Goal: Transaction & Acquisition: Book appointment/travel/reservation

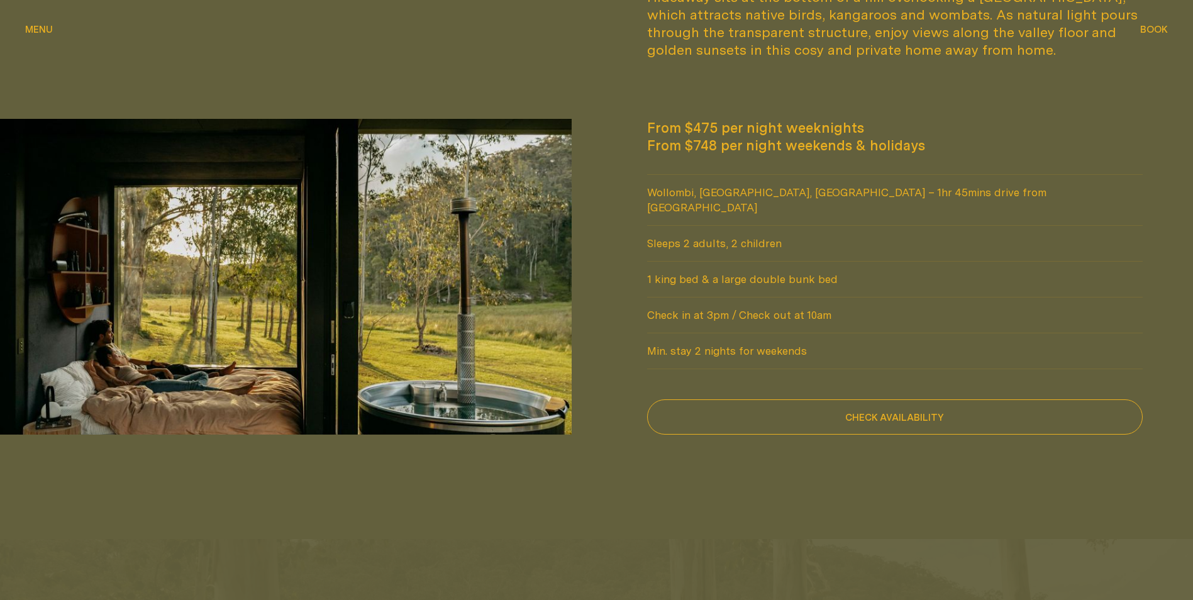
scroll to position [1132, 0]
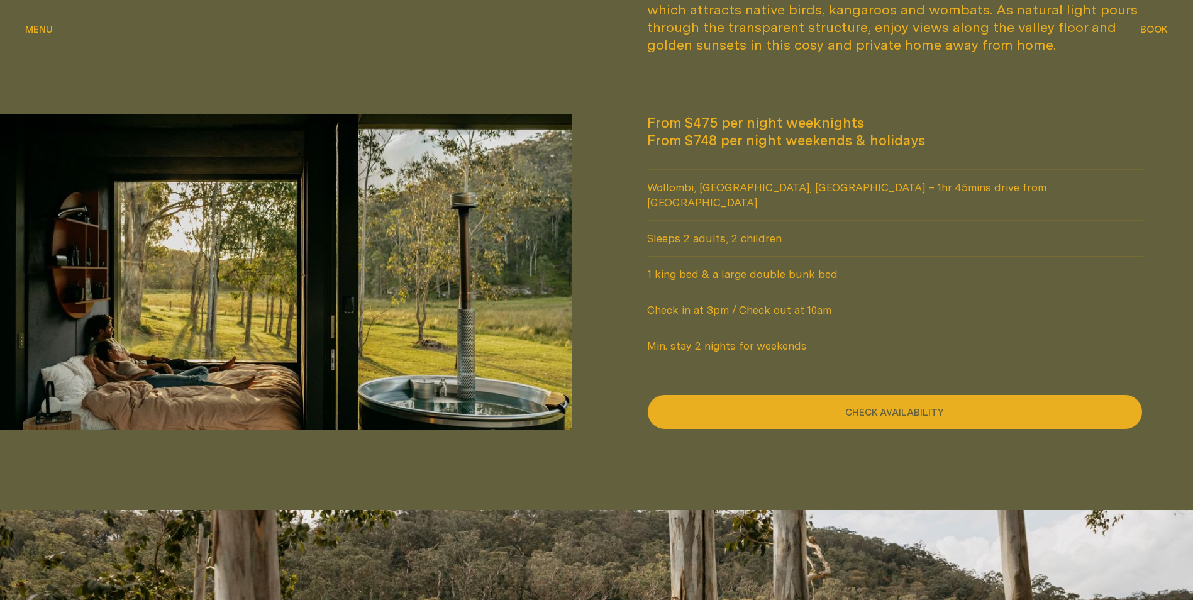
click at [768, 404] on button "Check availability" at bounding box center [895, 411] width 496 height 35
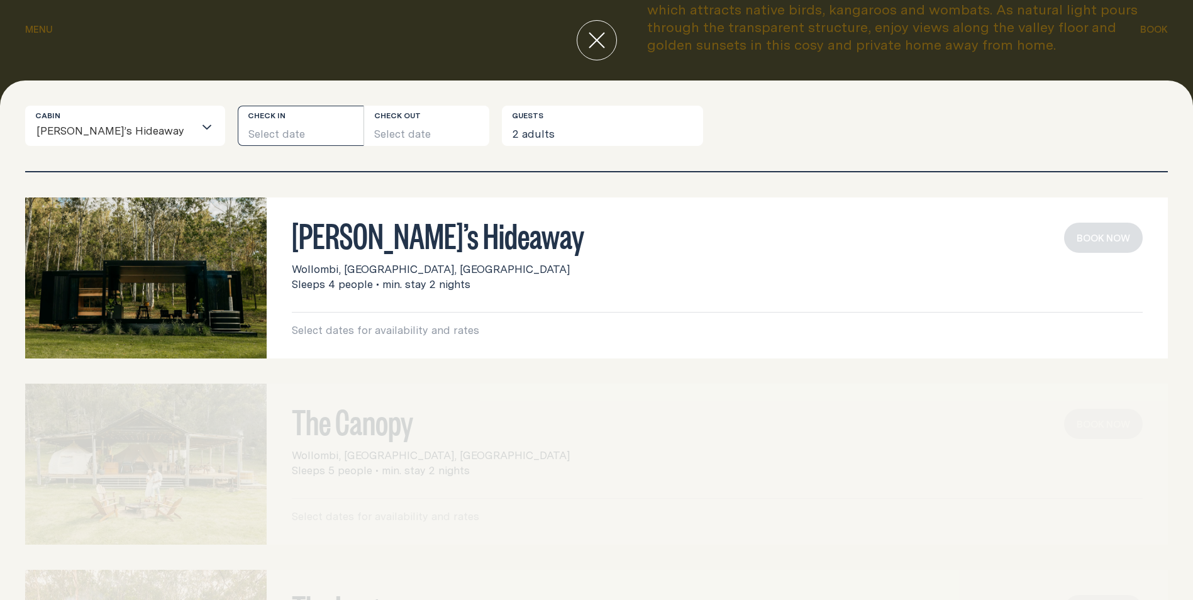
click at [253, 124] on button "Select date" at bounding box center [301, 126] width 126 height 40
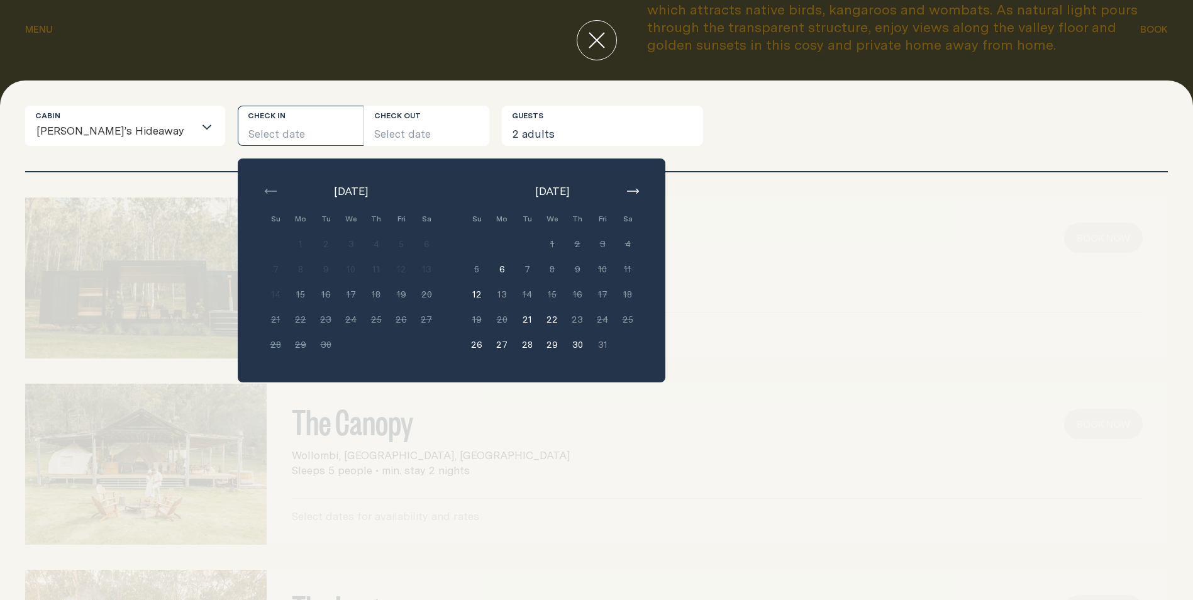
click at [304, 322] on div "Su Mo Tu We Th Fri Sa Min. 2 nights 1 Min. 2 nights 2 Min. 2 nights 3 Min. 2 ni…" at bounding box center [351, 281] width 176 height 151
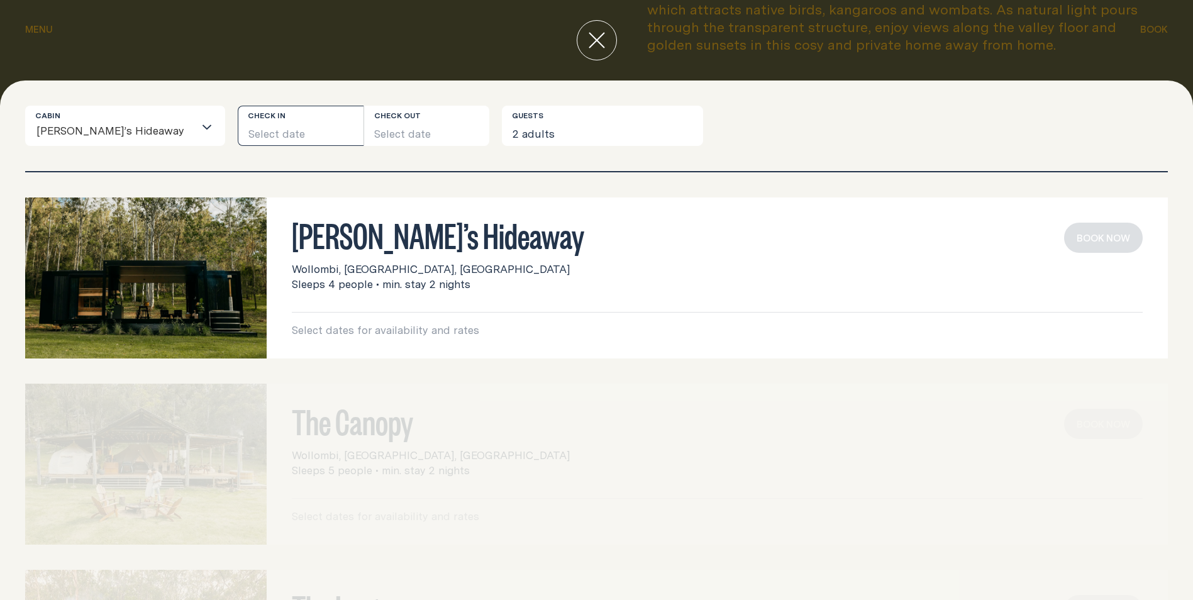
click at [282, 130] on button "Select date" at bounding box center [301, 126] width 126 height 40
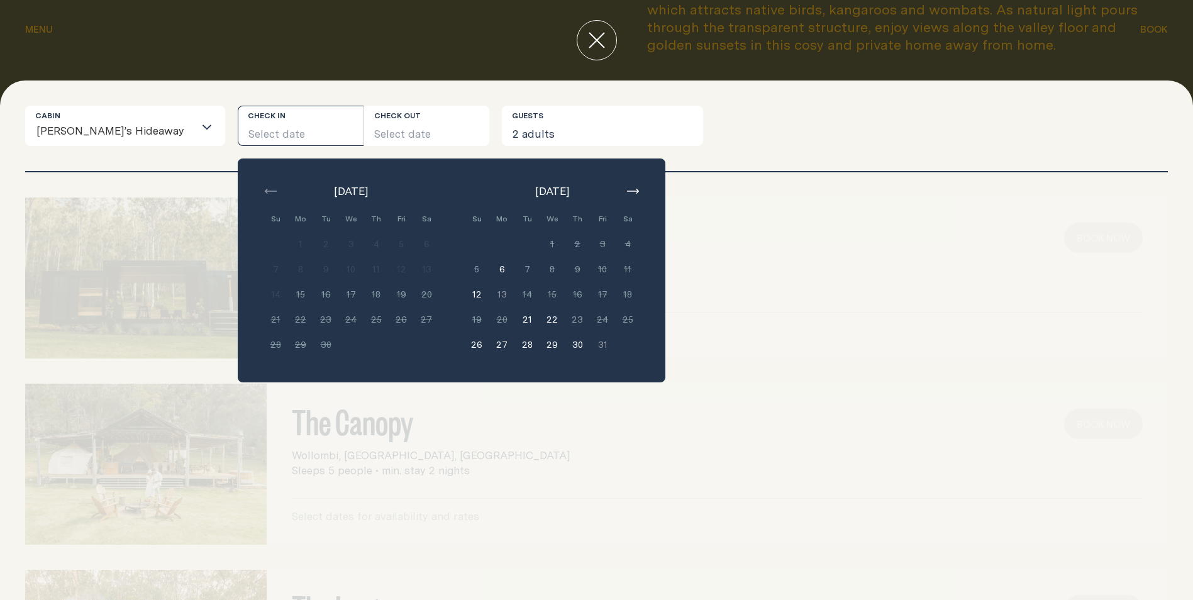
click at [514, 320] on button "21" at bounding box center [526, 319] width 25 height 25
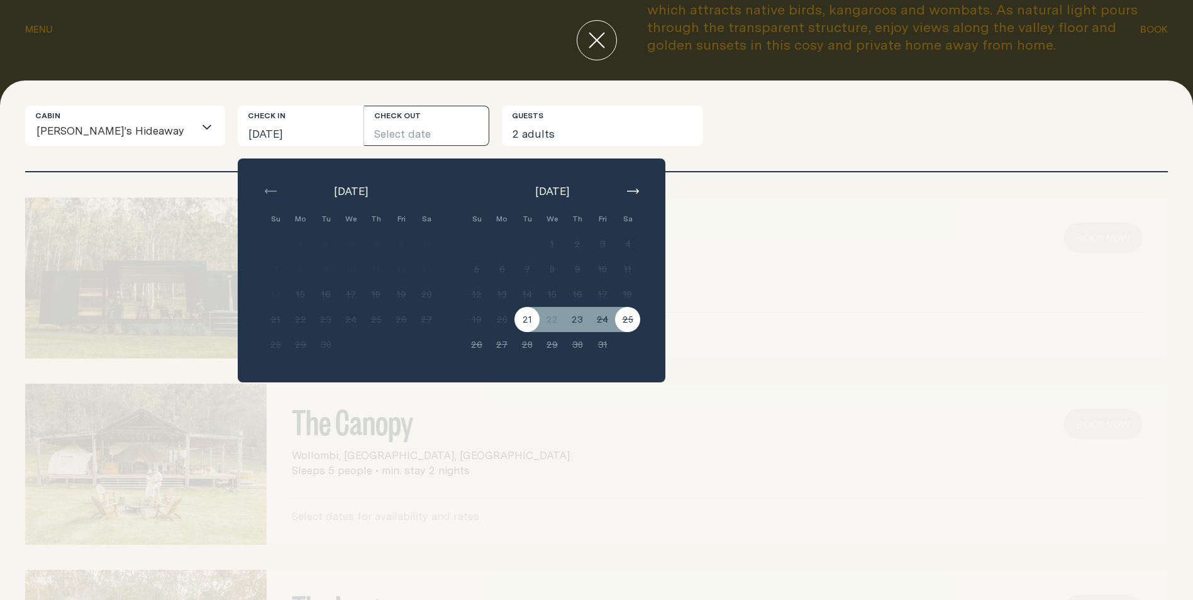
click at [685, 318] on div "[PERSON_NAME]’s Hideaway Wollombi, [GEOGRAPHIC_DATA], [GEOGRAPHIC_DATA] Sleeps …" at bounding box center [596, 277] width 1142 height 161
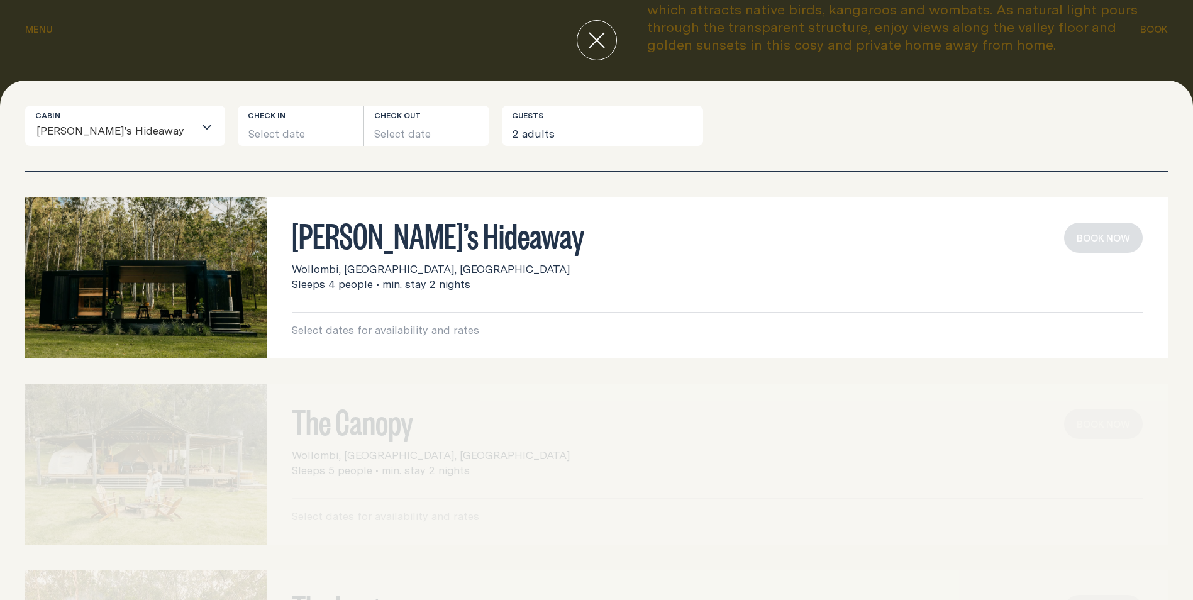
click at [599, 35] on icon "close" at bounding box center [597, 40] width 16 height 16
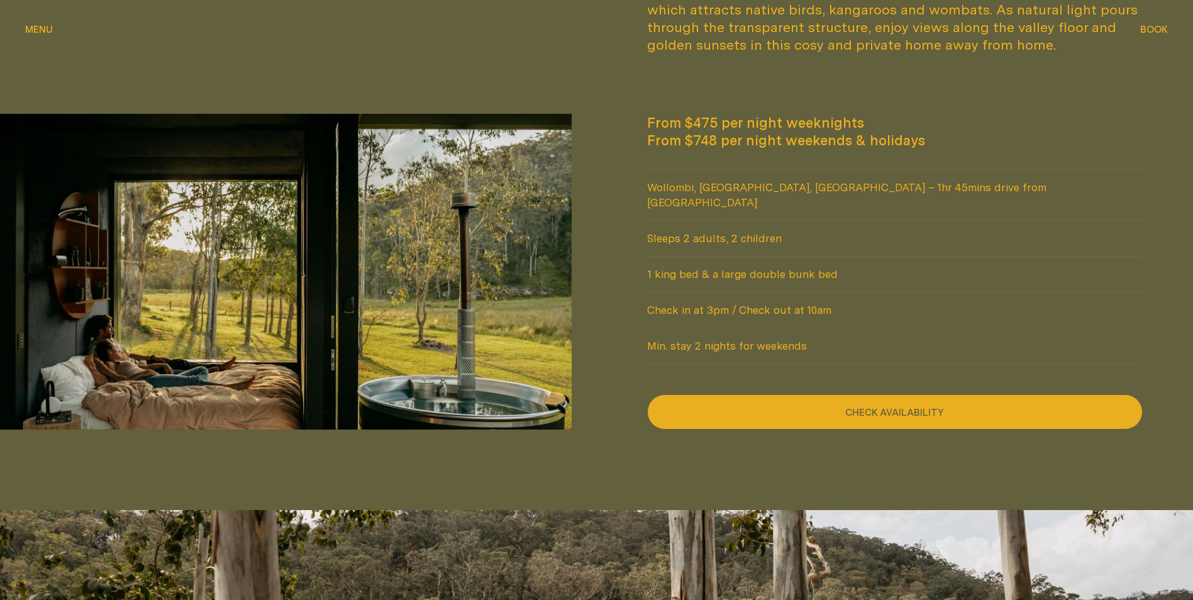
click at [780, 394] on button "Check availability" at bounding box center [895, 411] width 496 height 35
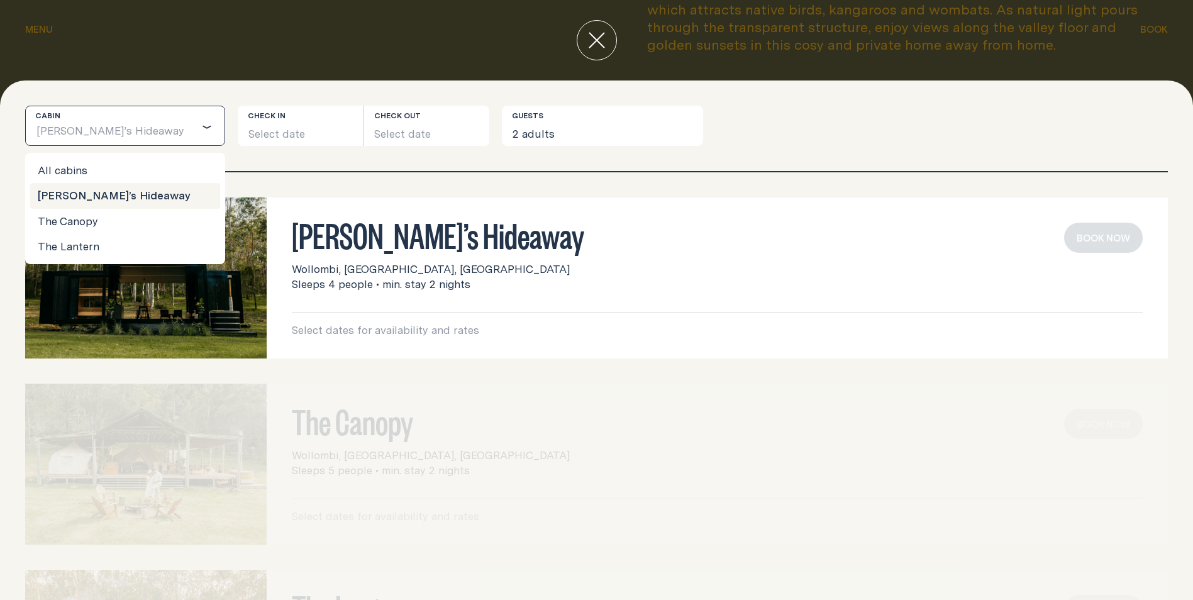
click at [194, 123] on div "Loading..." at bounding box center [209, 125] width 30 height 39
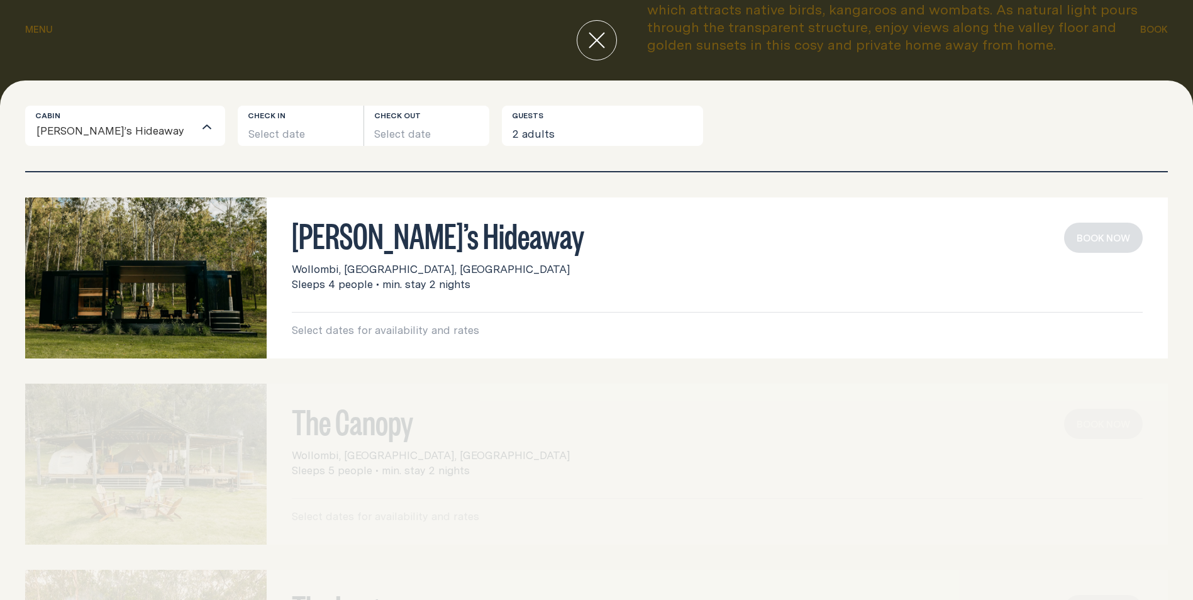
click at [594, 263] on div "Wollombi, [GEOGRAPHIC_DATA], [GEOGRAPHIC_DATA] Sleeps 4 people • min. stay 2 ni…" at bounding box center [717, 277] width 851 height 30
click at [489, 250] on div "[PERSON_NAME]’s Hideaway Wollombi, [GEOGRAPHIC_DATA], [GEOGRAPHIC_DATA] Sleeps …" at bounding box center [717, 257] width 851 height 69
drag, startPoint x: 387, startPoint y: 298, endPoint x: 387, endPoint y: 282, distance: 15.7
click at [387, 294] on div "[PERSON_NAME]’s Hideaway Wollombi, [GEOGRAPHIC_DATA], [GEOGRAPHIC_DATA] Sleeps …" at bounding box center [717, 280] width 851 height 115
click at [299, 134] on button "Select date" at bounding box center [301, 126] width 126 height 40
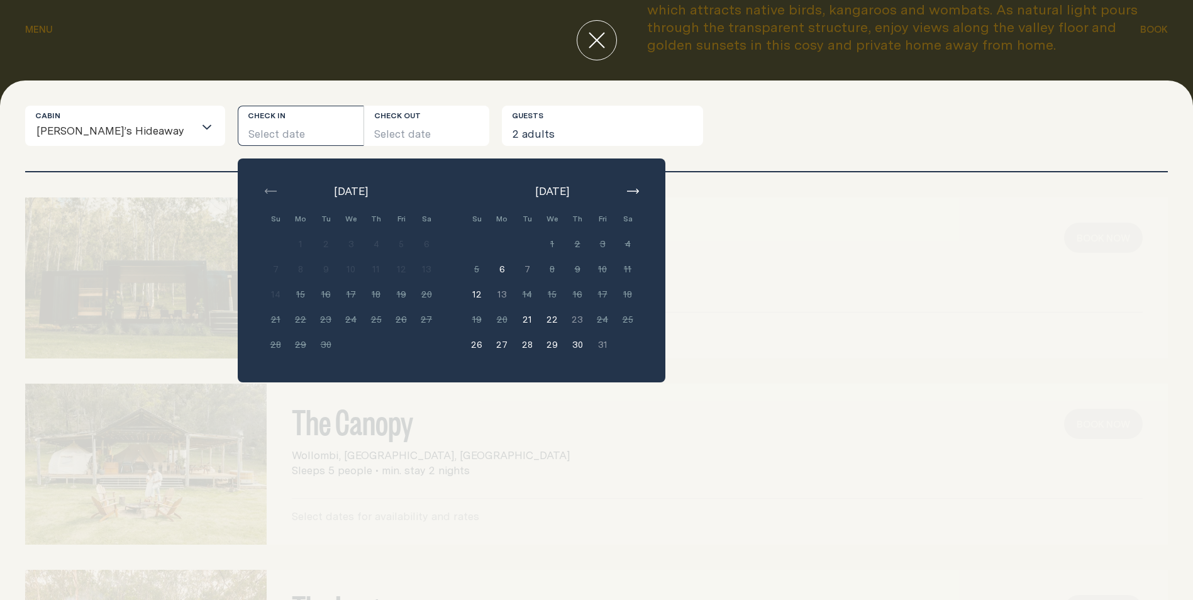
click at [539, 347] on button "29" at bounding box center [551, 344] width 25 height 25
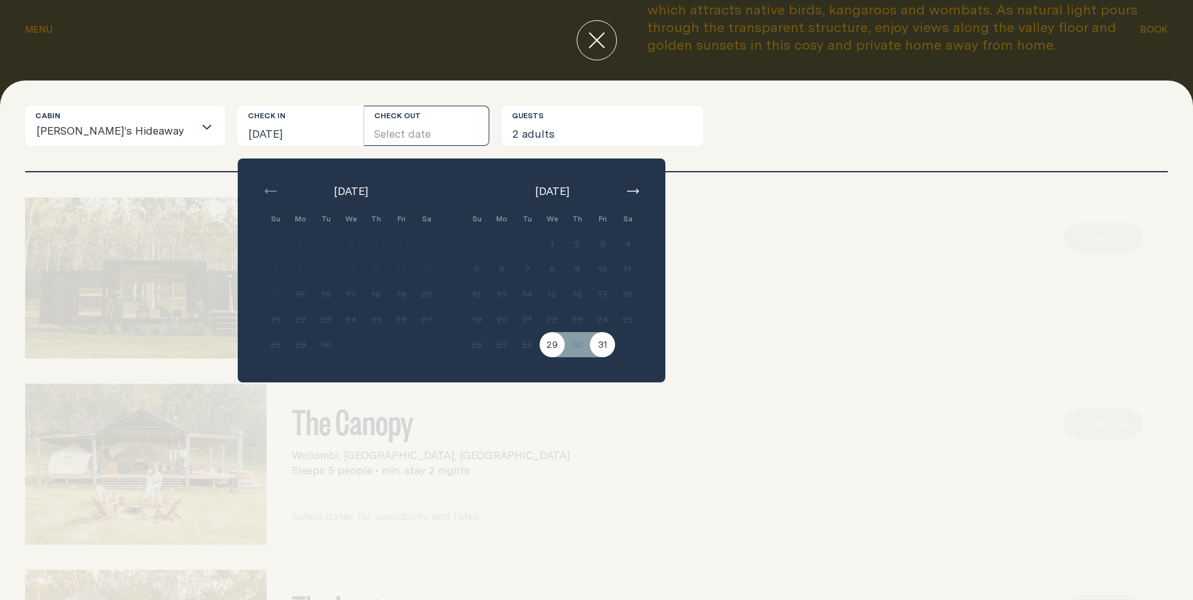
click at [590, 347] on button "31" at bounding box center [602, 344] width 25 height 25
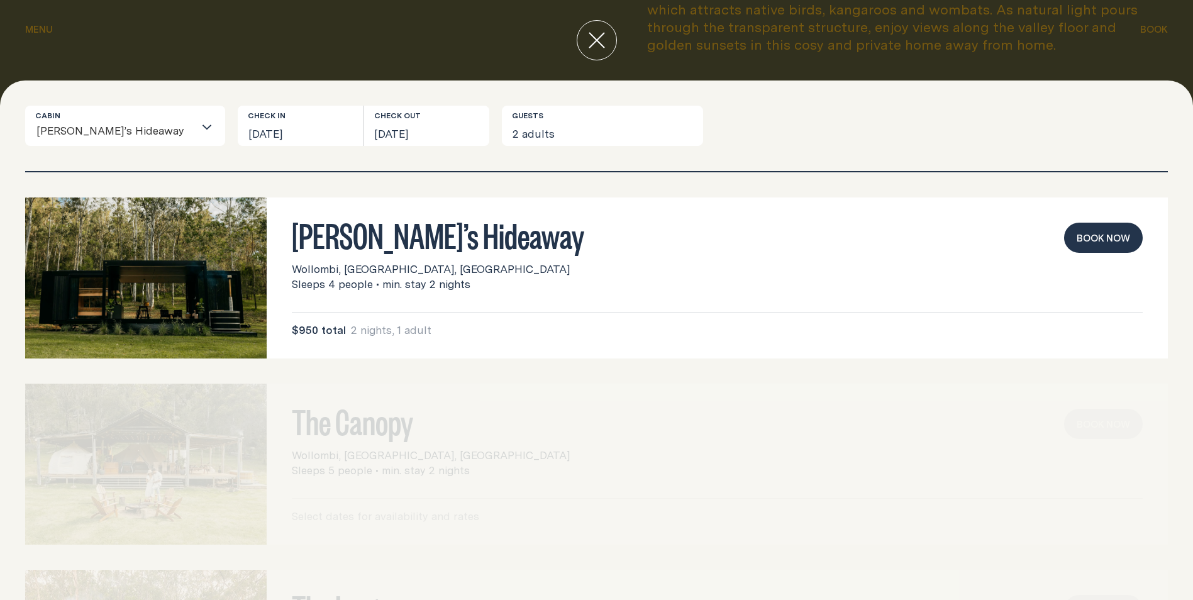
click at [1103, 237] on button "Book now" at bounding box center [1103, 238] width 79 height 30
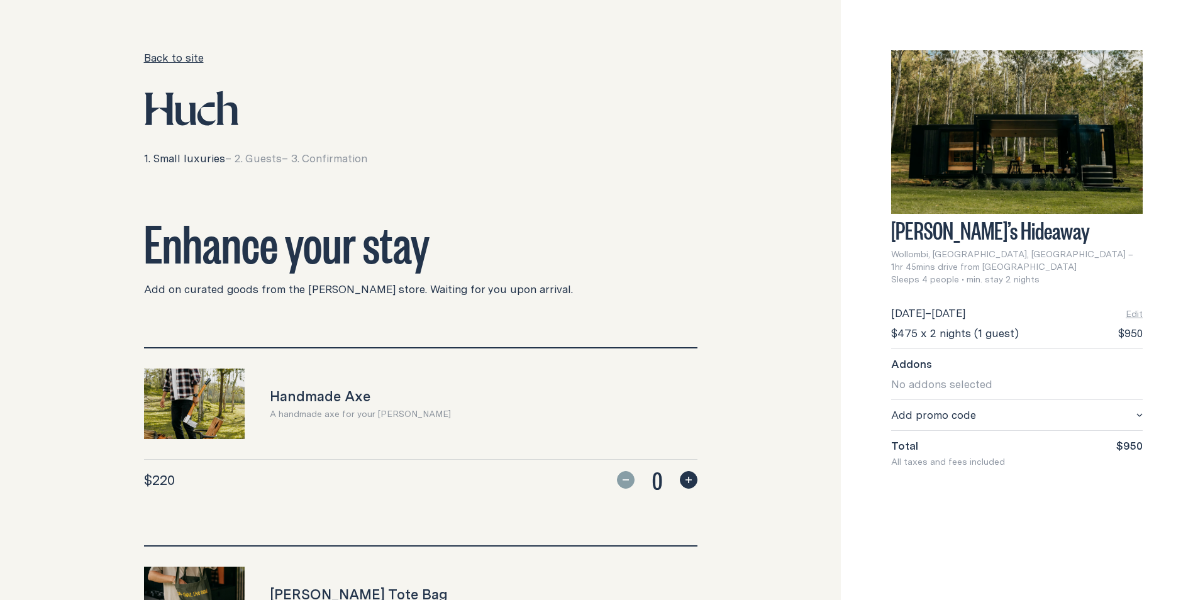
click at [173, 53] on link "Back to site" at bounding box center [174, 57] width 60 height 15
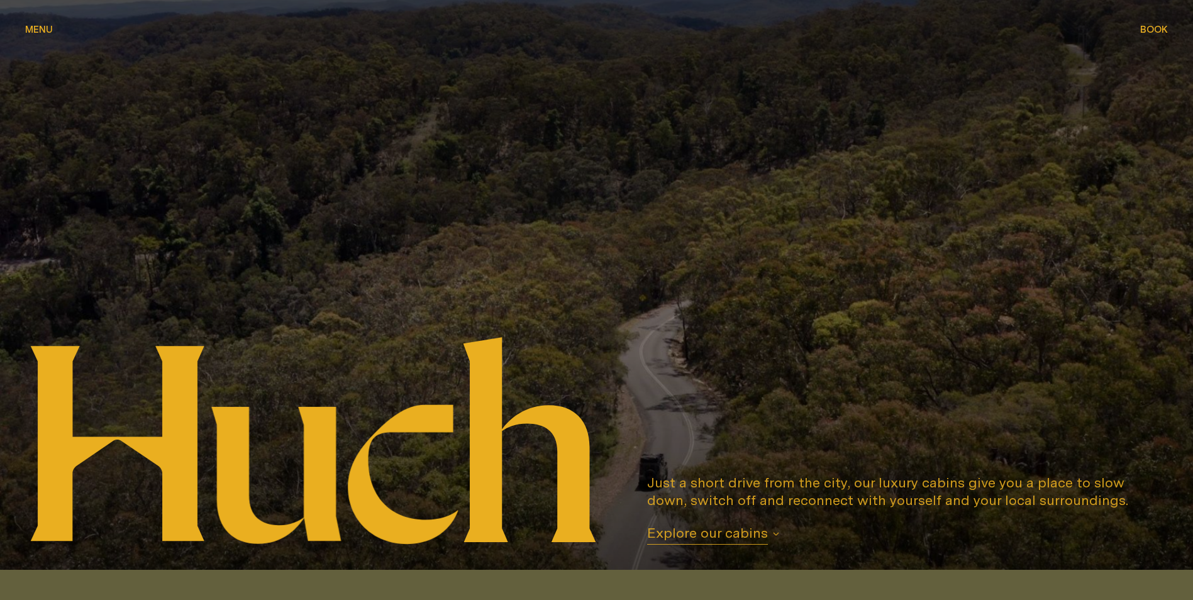
click at [38, 30] on span "Menu" at bounding box center [39, 29] width 28 height 9
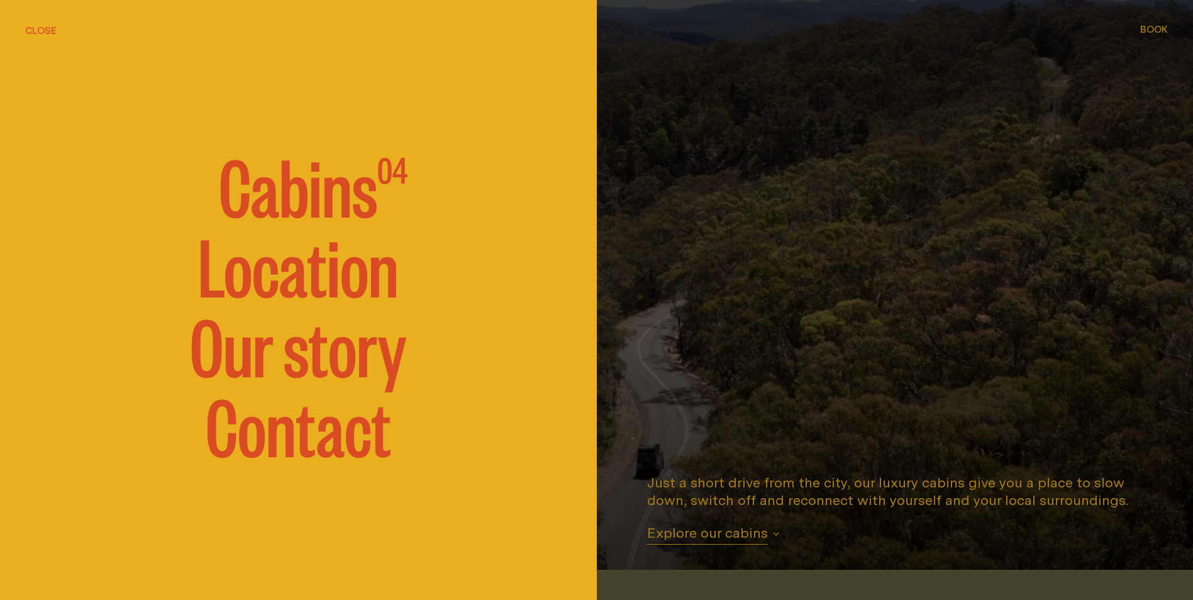
click at [341, 291] on link "Location" at bounding box center [298, 263] width 201 height 75
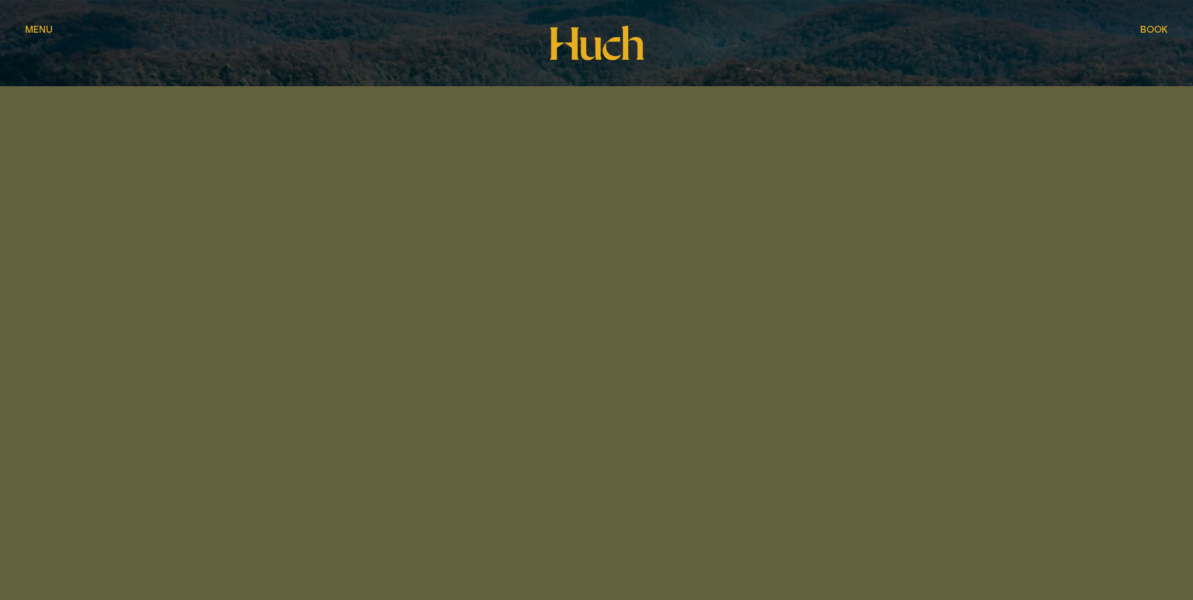
click at [22, 27] on div "Wollombi, [GEOGRAPHIC_DATA] Location" at bounding box center [596, 176] width 1193 height 353
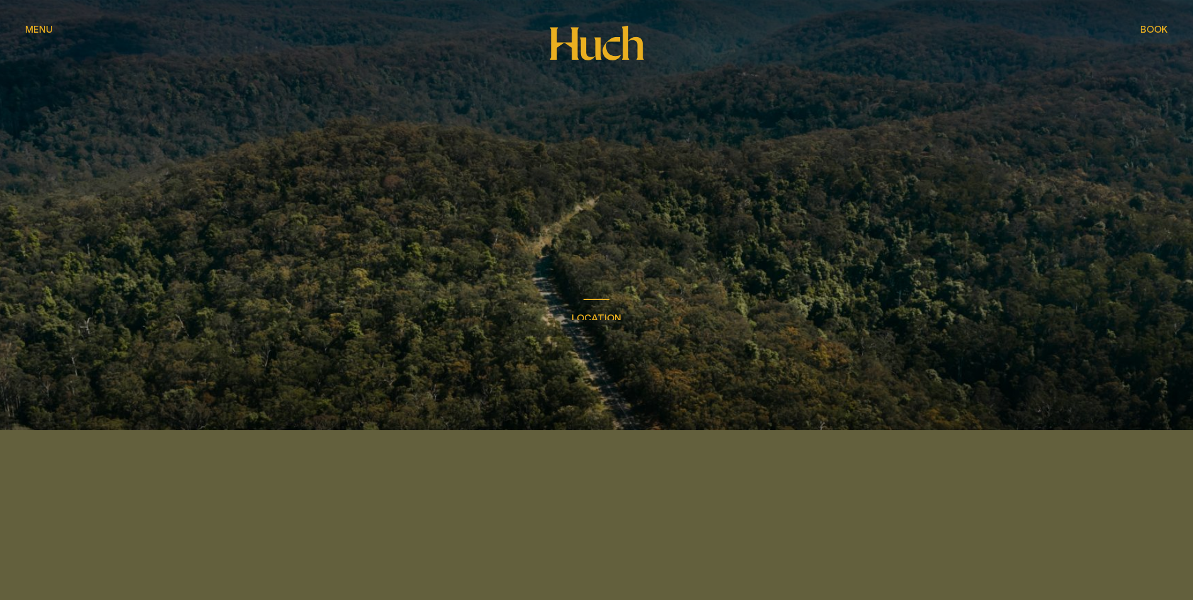
click at [31, 26] on span "Menu" at bounding box center [39, 29] width 28 height 9
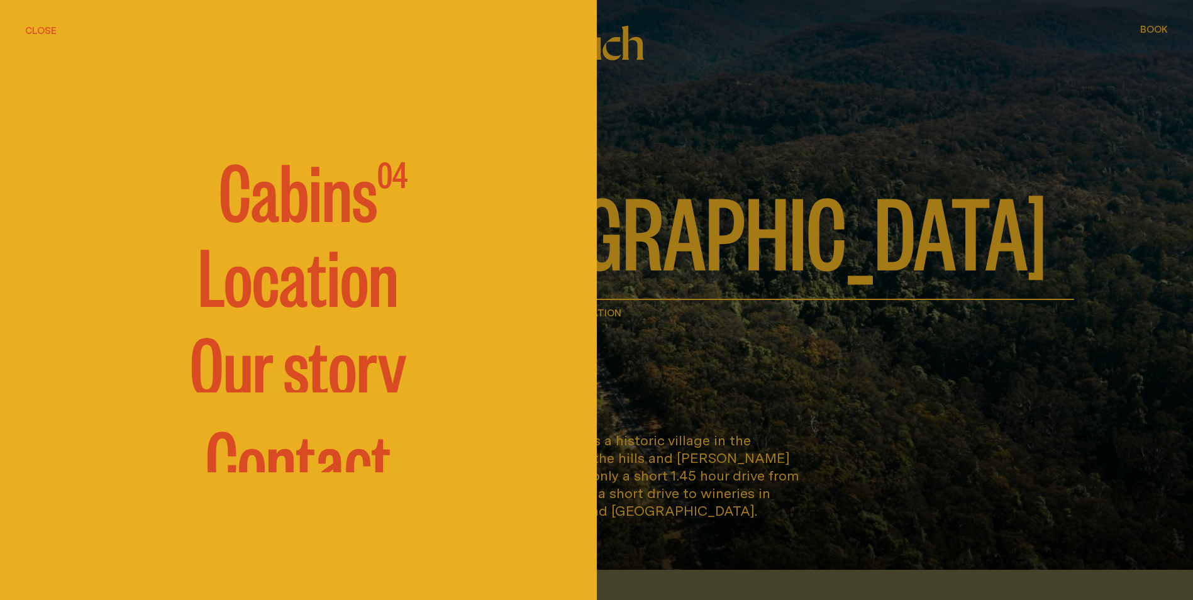
click at [297, 189] on span "Cabins" at bounding box center [298, 188] width 158 height 75
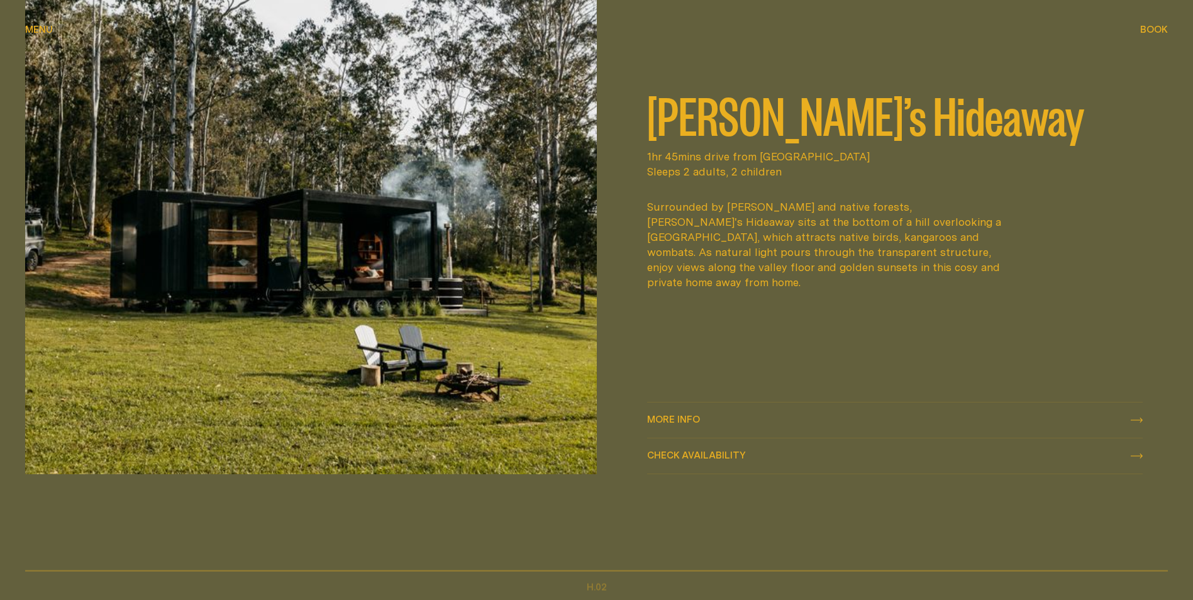
scroll to position [755, 0]
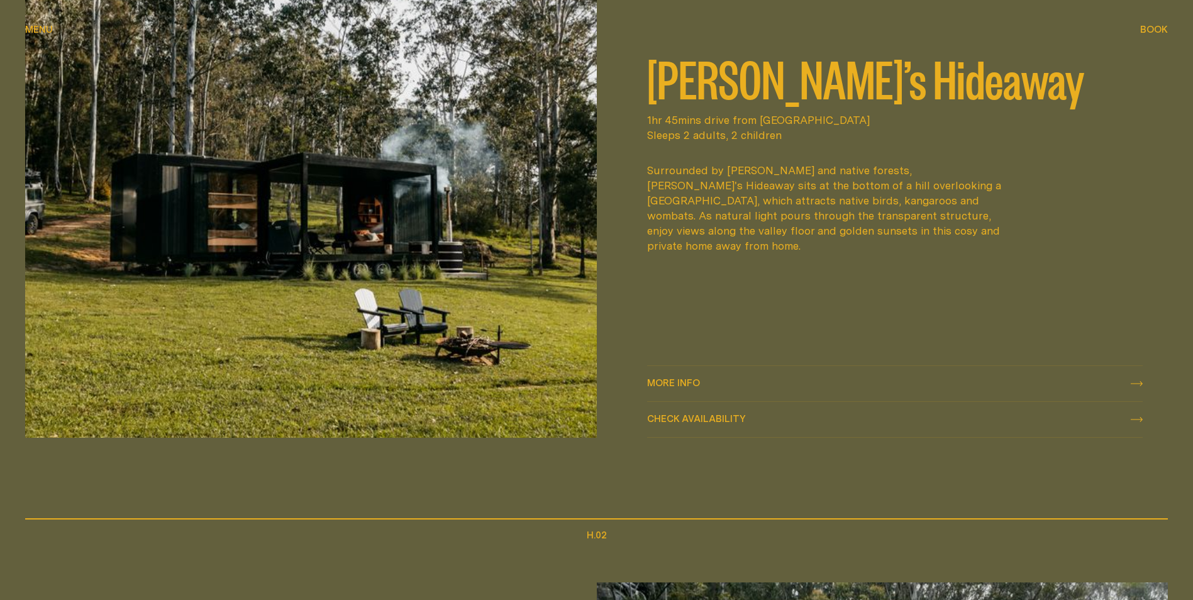
click at [714, 385] on div "More info More info" at bounding box center [895, 383] width 496 height 15
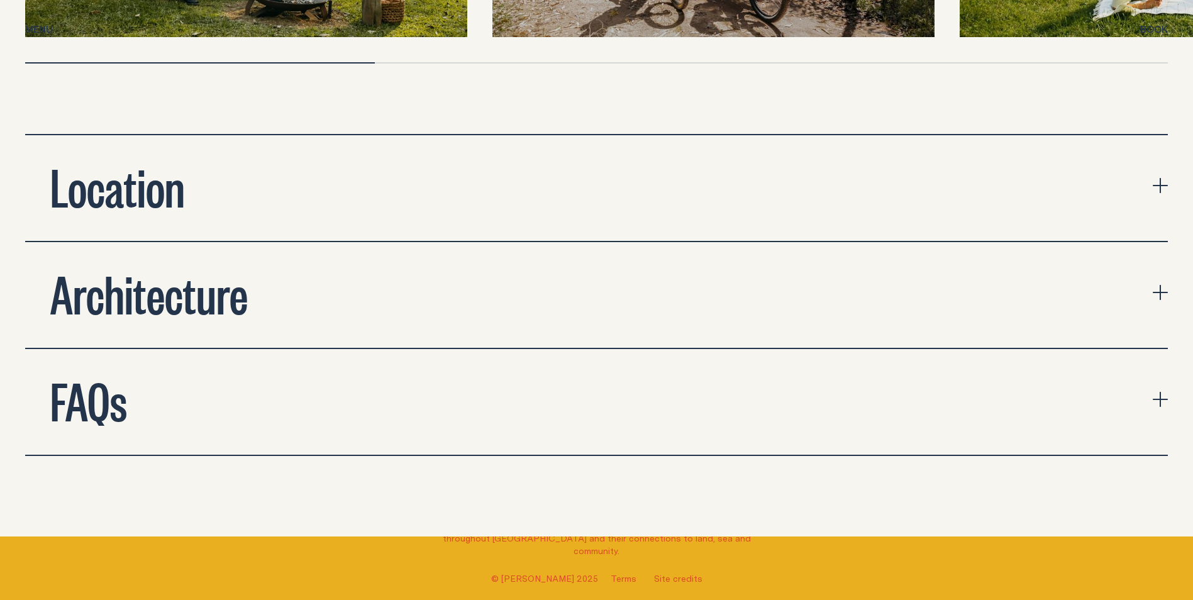
scroll to position [4401, 0]
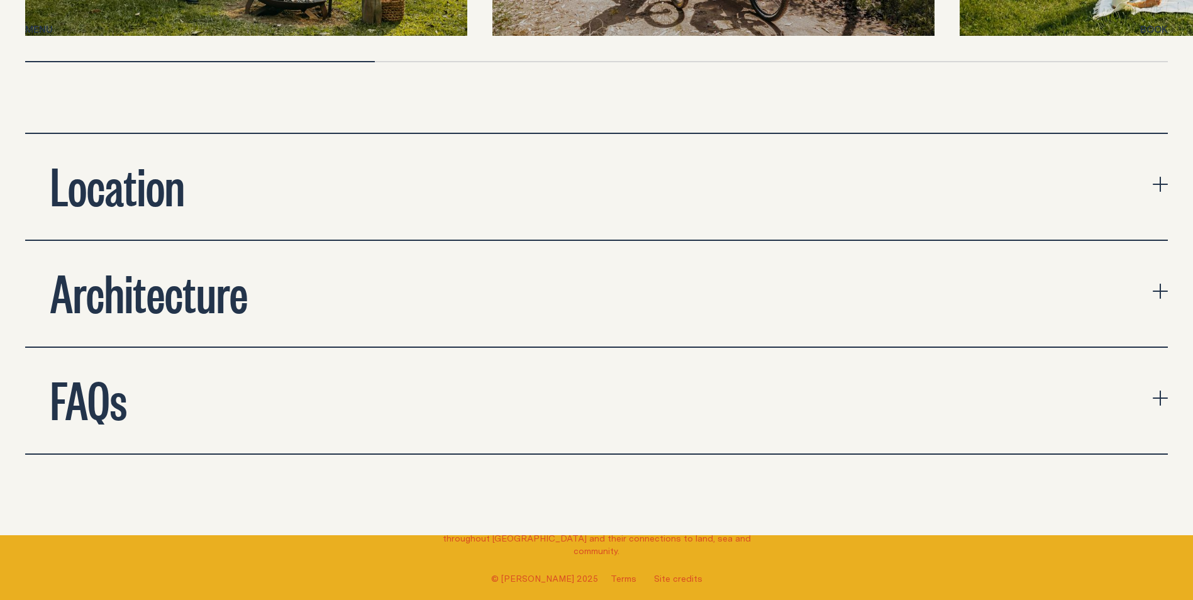
click at [487, 321] on button "Architecture" at bounding box center [596, 294] width 1142 height 106
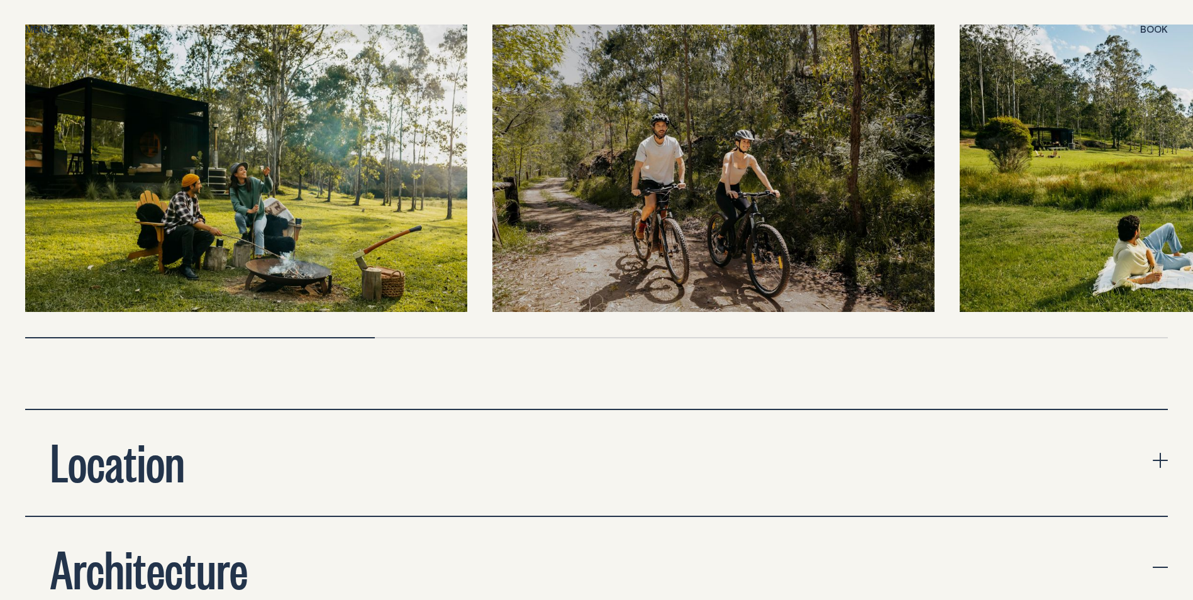
scroll to position [4087, 0]
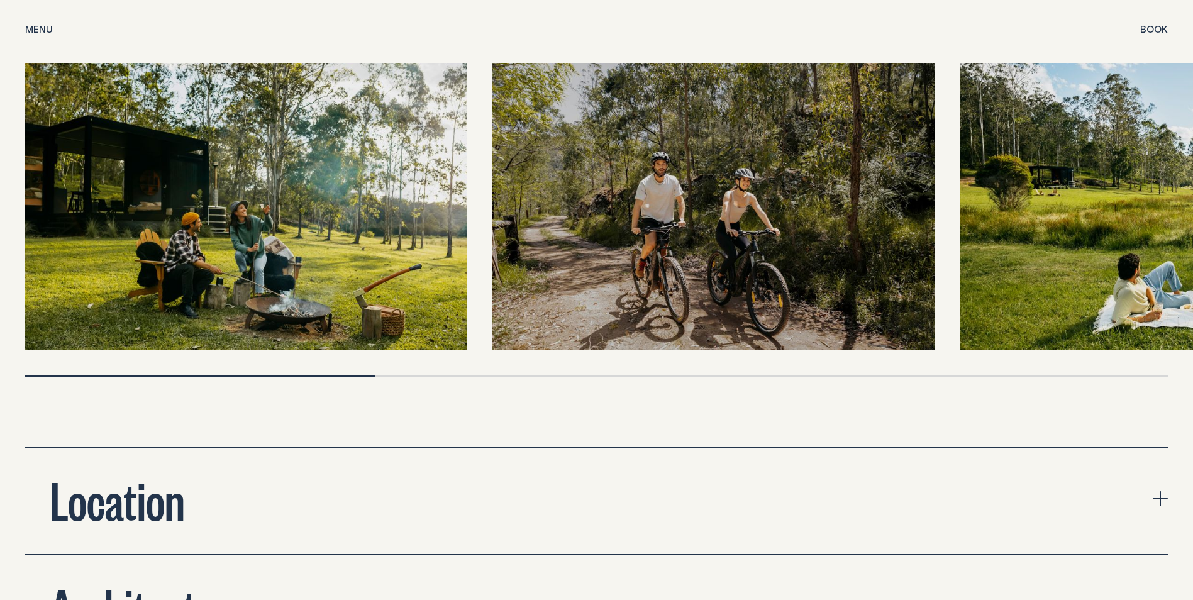
click at [528, 473] on button "Location" at bounding box center [596, 501] width 1142 height 106
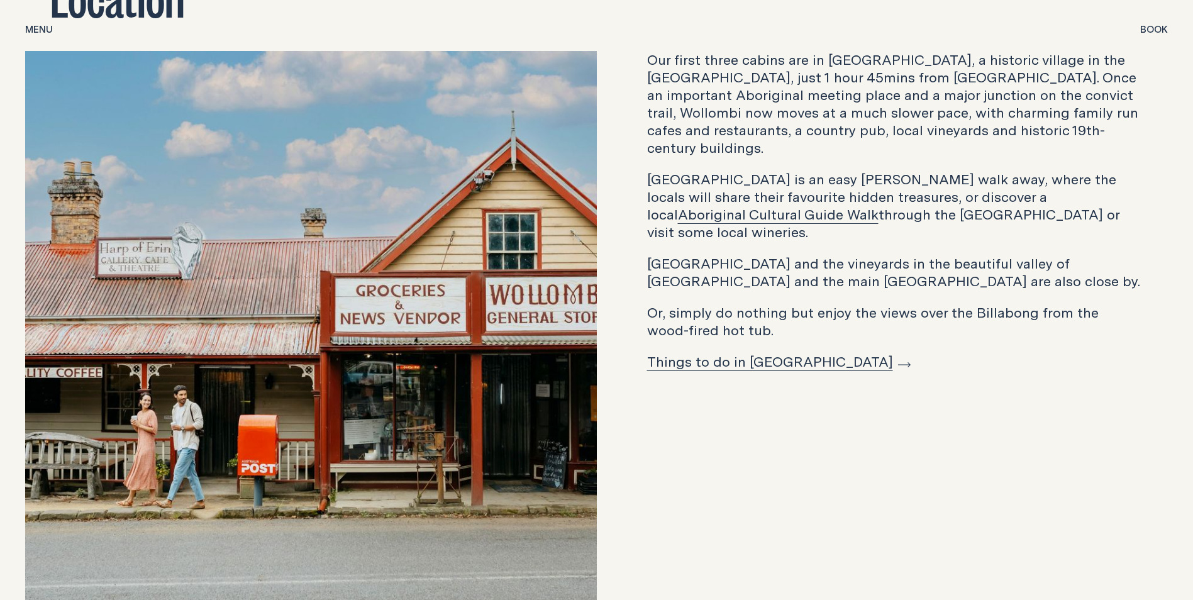
scroll to position [4527, 0]
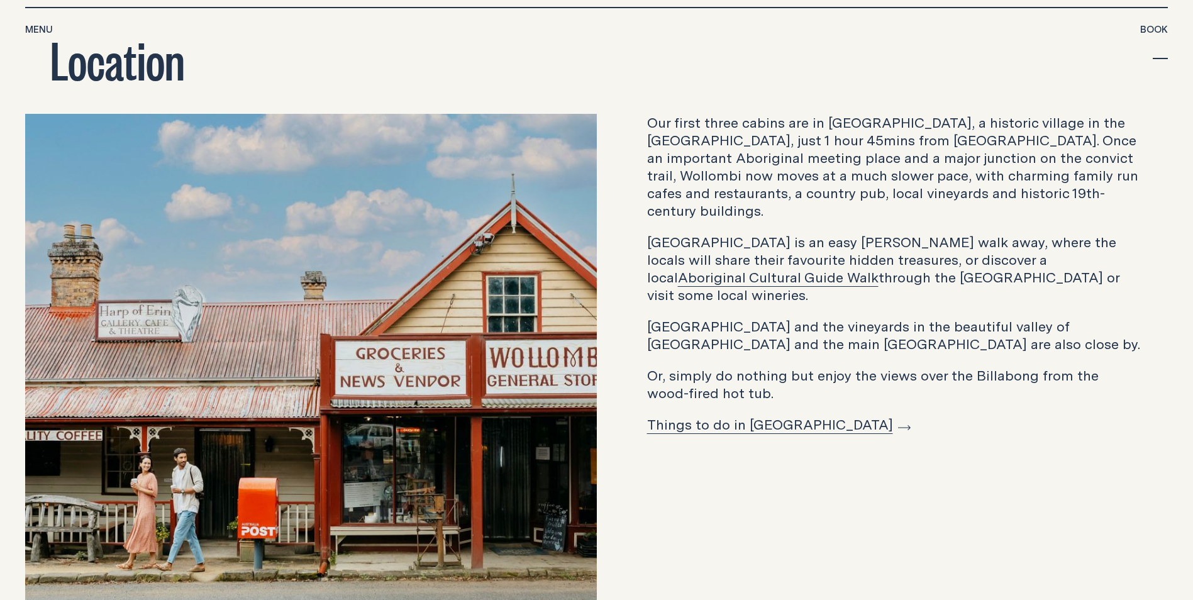
click at [768, 414] on link "Things to do in [GEOGRAPHIC_DATA]" at bounding box center [778, 423] width 263 height 19
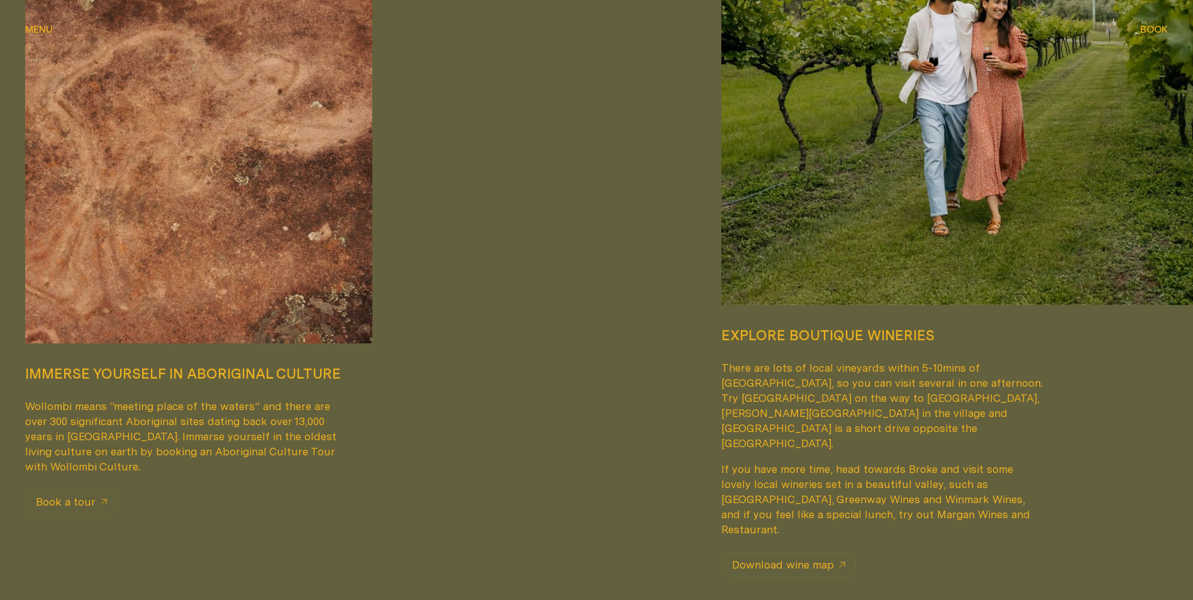
scroll to position [1006, 0]
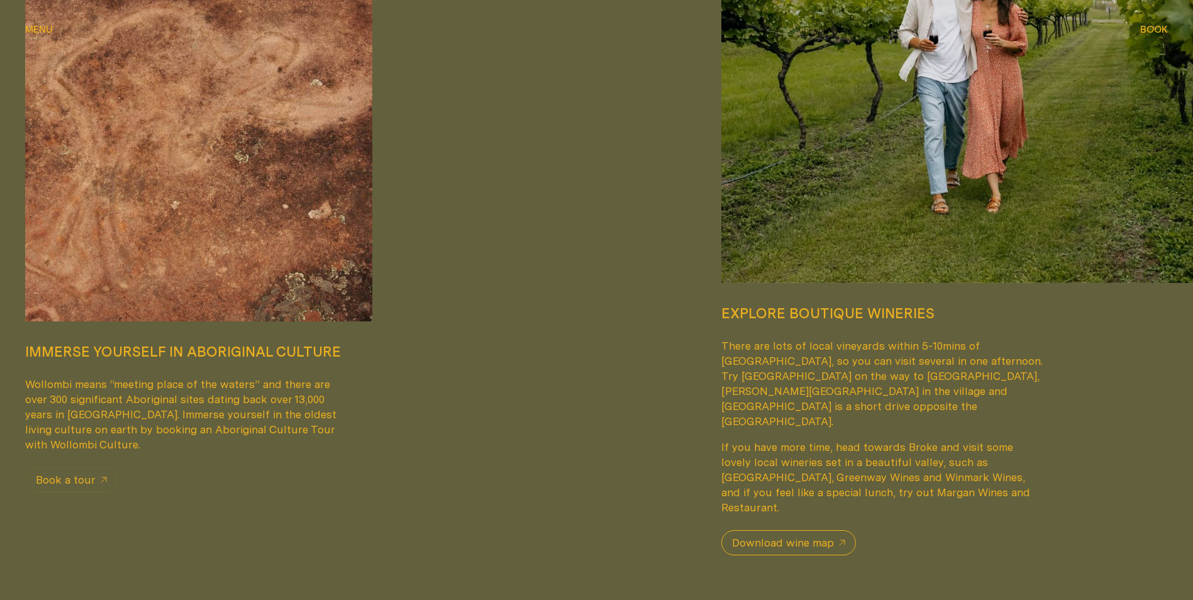
click at [784, 535] on span "Download wine map" at bounding box center [783, 542] width 102 height 15
